Goal: Navigation & Orientation: Find specific page/section

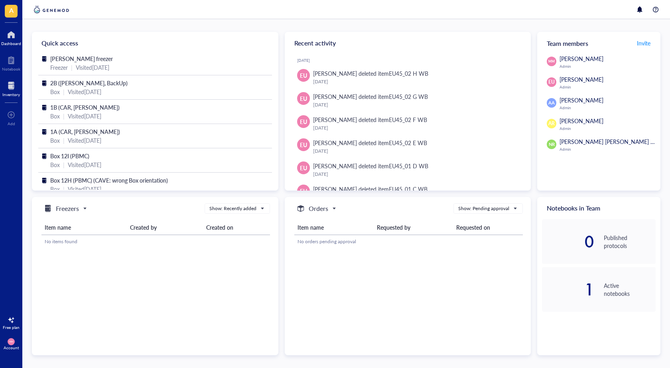
click at [10, 88] on div at bounding box center [11, 85] width 18 height 13
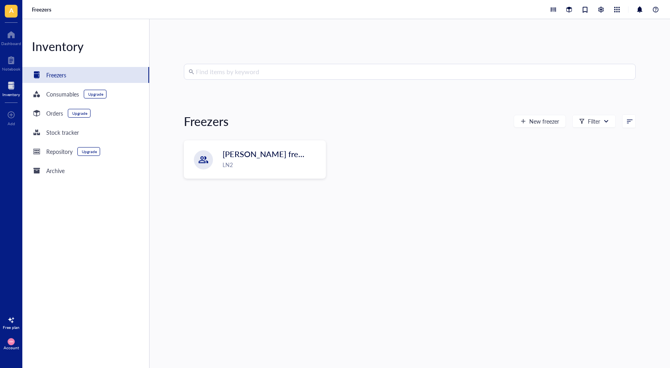
click at [70, 72] on div "Freezers" at bounding box center [85, 75] width 127 height 16
click at [265, 159] on span "[PERSON_NAME] freezer" at bounding box center [268, 154] width 91 height 11
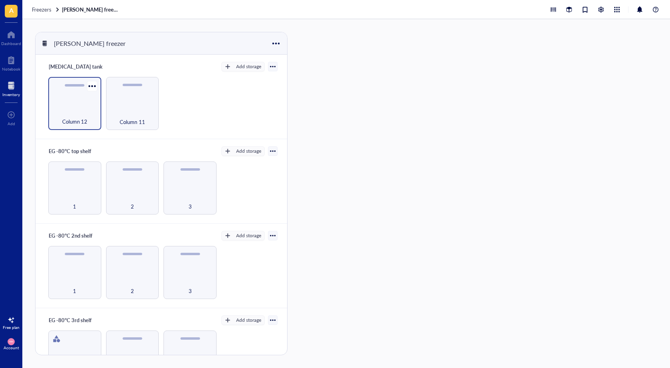
click at [79, 104] on div "Column 12" at bounding box center [74, 103] width 53 height 53
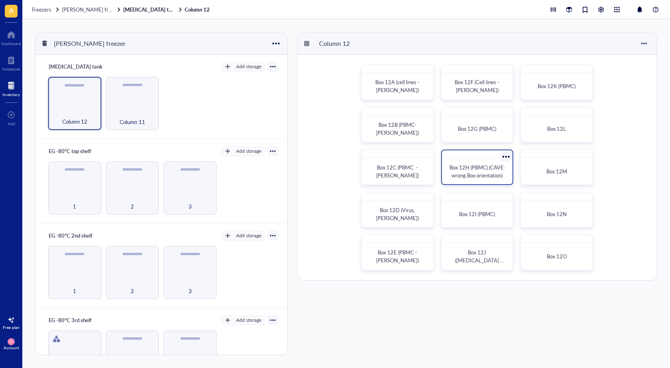
click at [455, 177] on span "Box 12H (PBMC) (CAVE: wrong Box orientation)" at bounding box center [477, 171] width 57 height 16
click at [479, 177] on span "Box 12H (PBMC) (CAVE: wrong Box orientation)" at bounding box center [477, 171] width 57 height 16
click at [481, 209] on div "Box 12I (PBMC)" at bounding box center [477, 214] width 64 height 20
